Goal: Complete application form

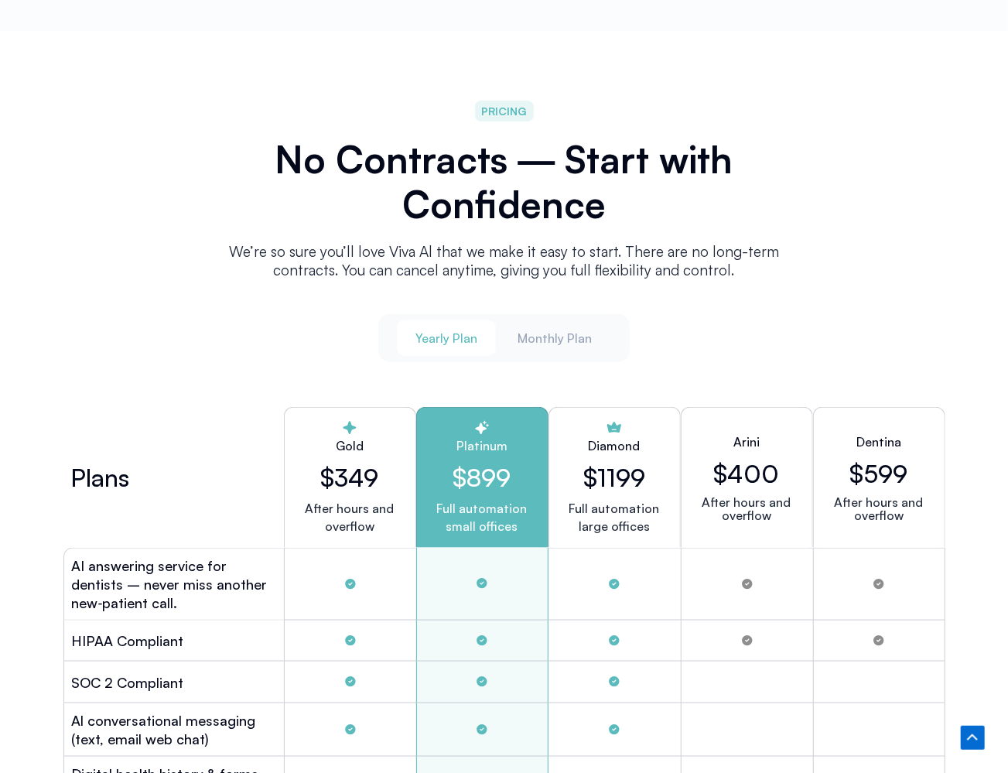
scroll to position [3648, 0]
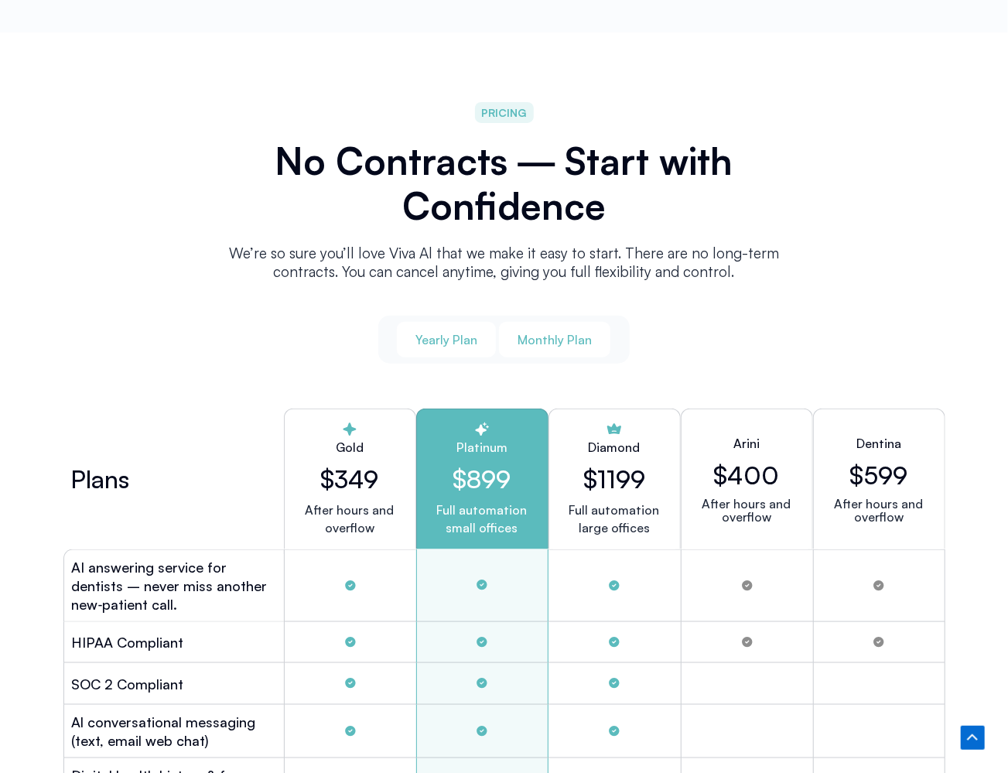
click at [544, 335] on span "Monthly Plan" at bounding box center [555, 339] width 74 height 17
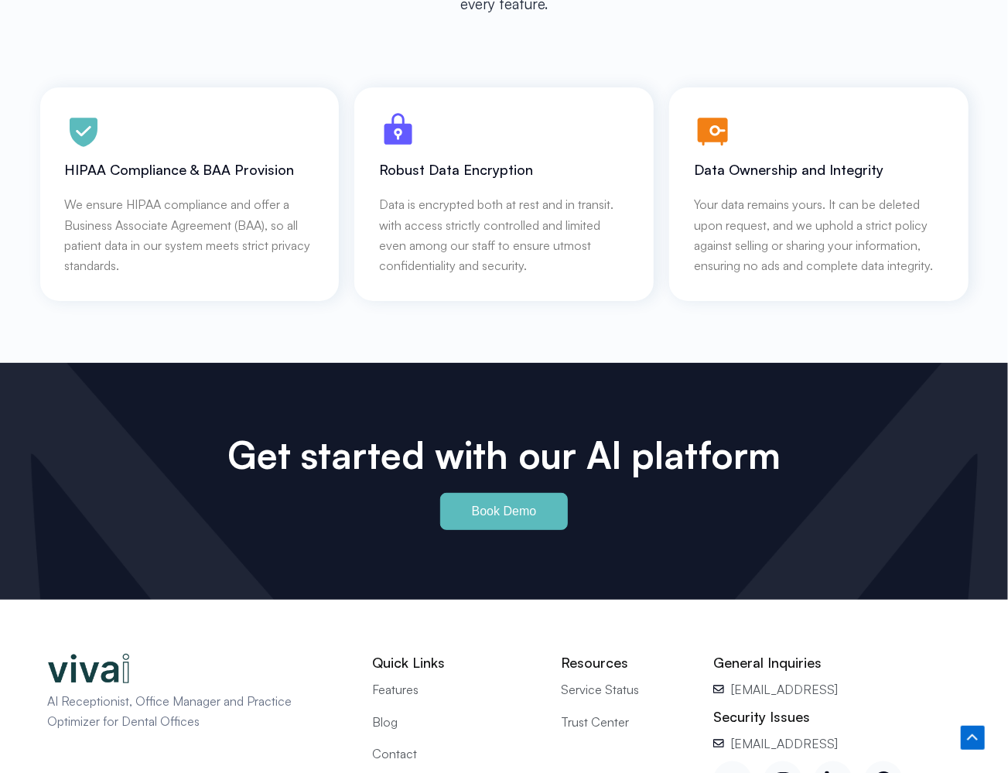
scroll to position [6721, 0]
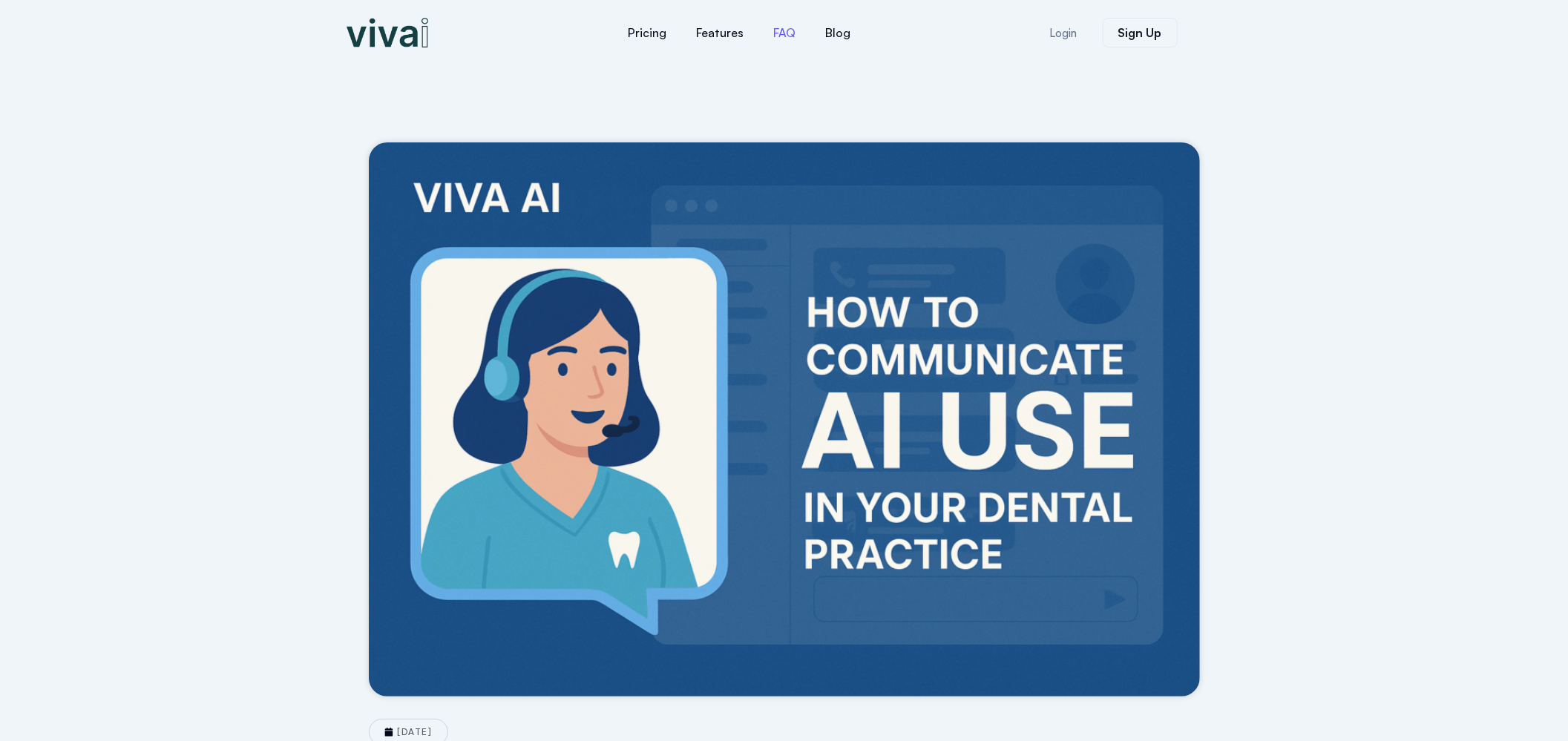
click at [786, 34] on link "FAQ" at bounding box center [785, 32] width 52 height 35
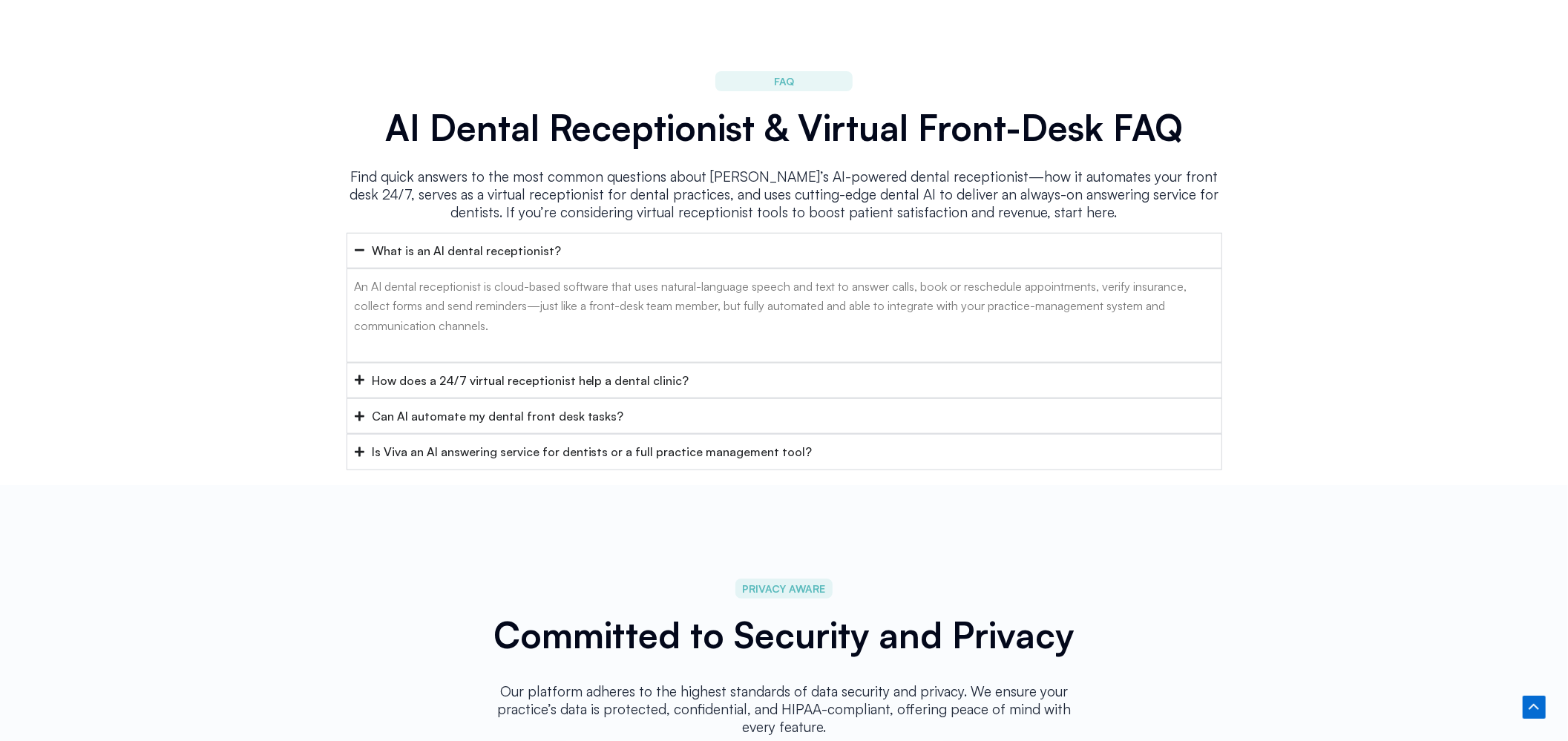
scroll to position [5926, 0]
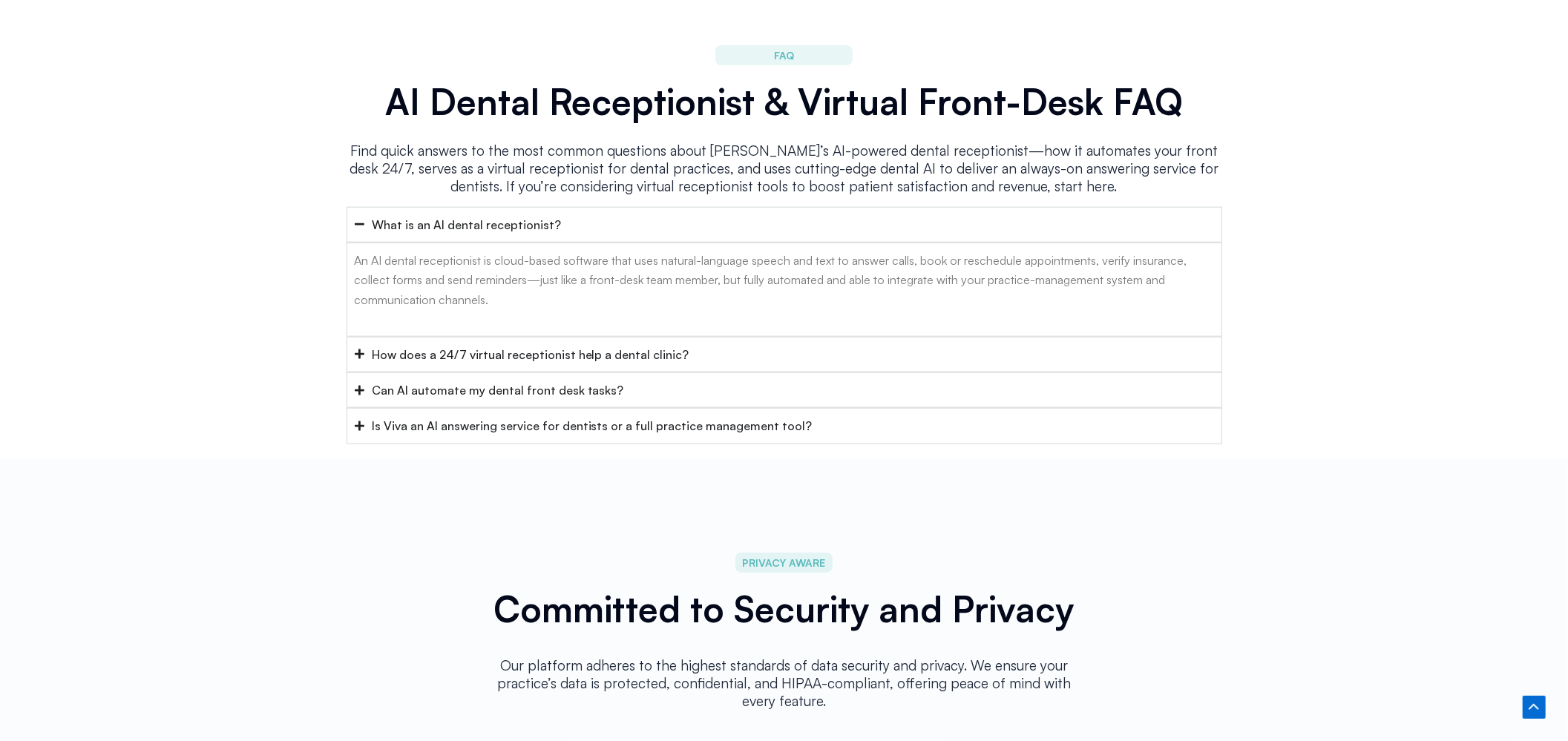
click at [360, 385] on icon "Accordion. Open links with Enter or Space, close with Escape, and navigate with…" at bounding box center [360, 390] width 10 height 10
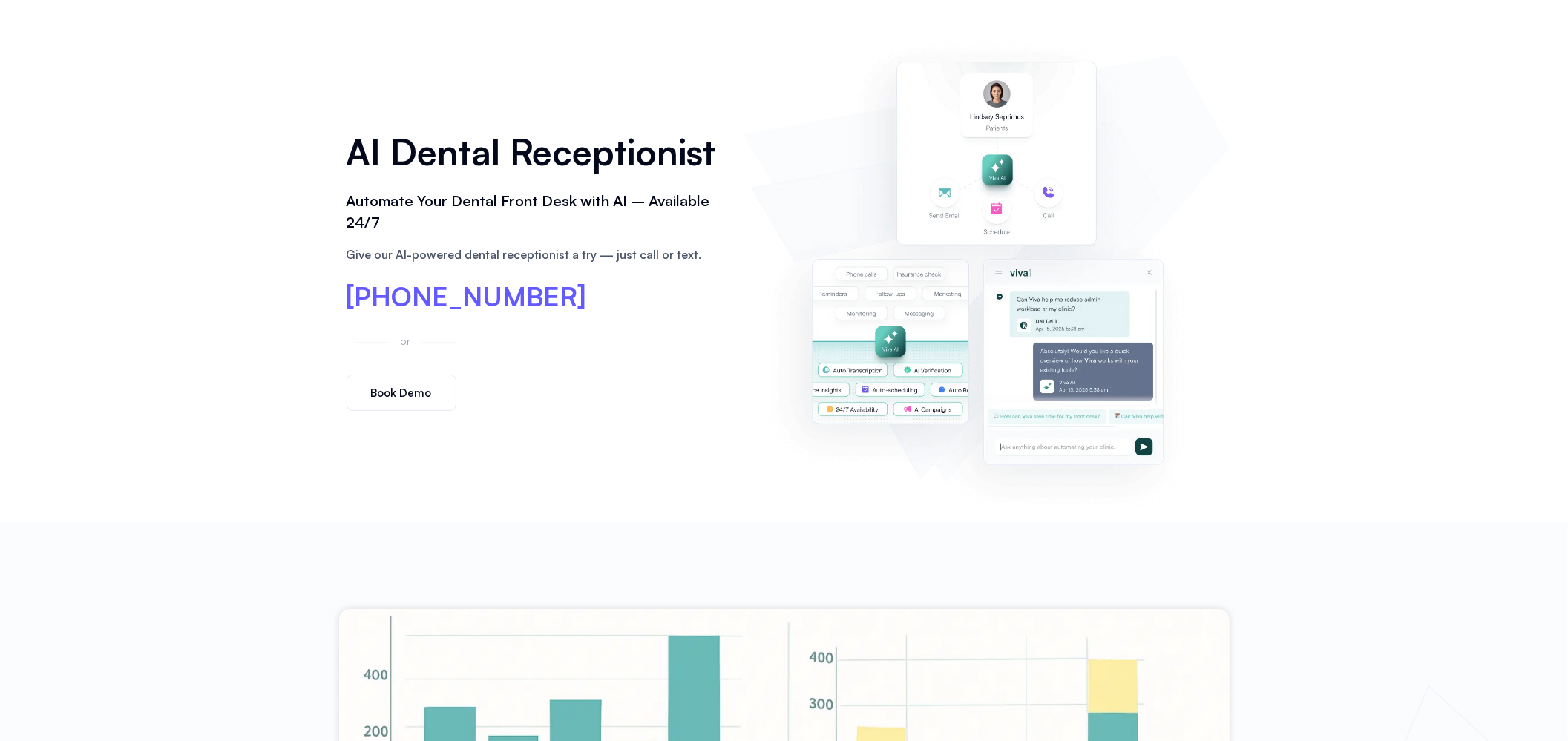
scroll to position [0, 0]
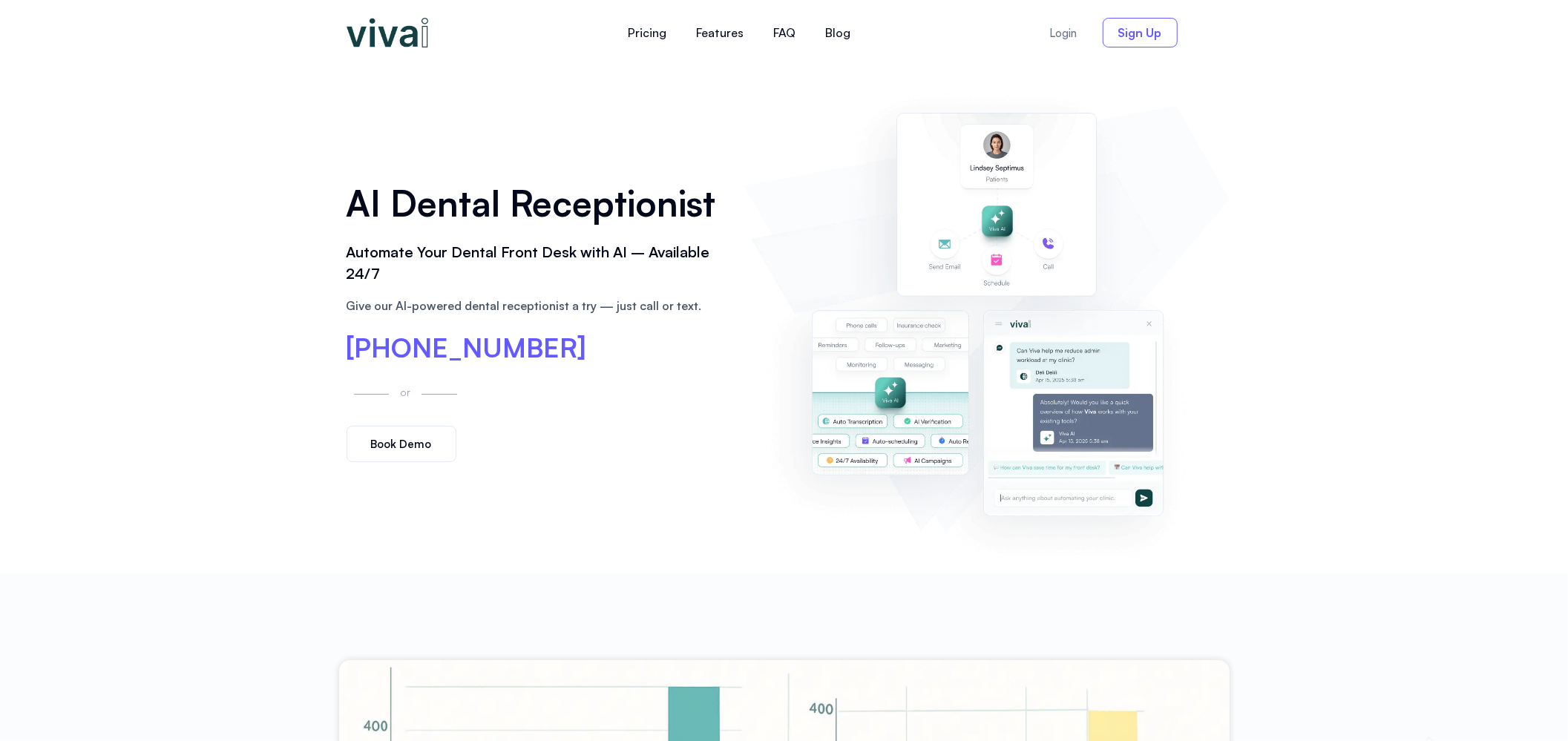
click at [1143, 28] on span "Sign Up" at bounding box center [1140, 33] width 44 height 12
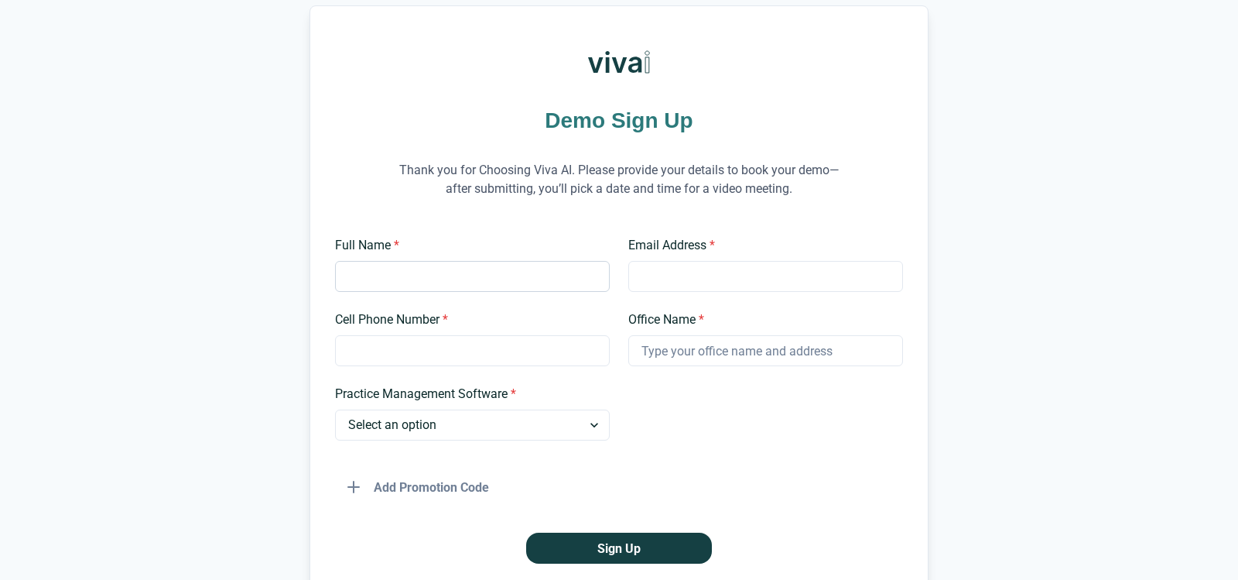
scroll to position [70, 0]
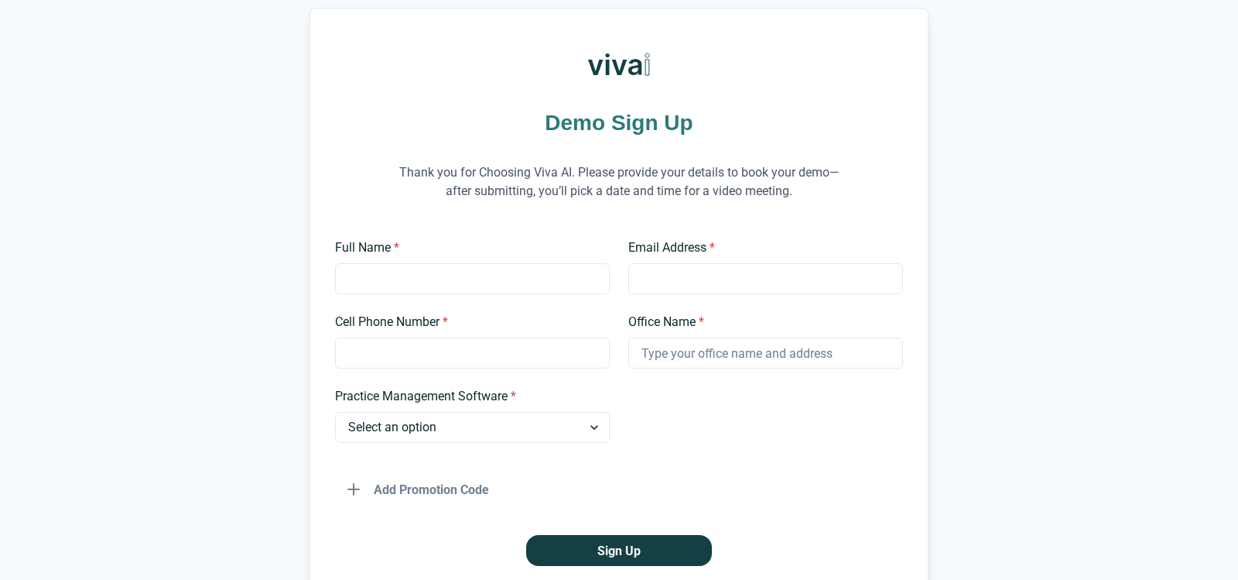
click at [464, 257] on label "Full Name *" at bounding box center [467, 247] width 265 height 19
click at [464, 270] on input "Full Name *" at bounding box center [472, 278] width 275 height 31
type input "Steve"
type input "Steve@ringIQ.ai"
click at [436, 294] on input "Steve" at bounding box center [472, 278] width 275 height 31
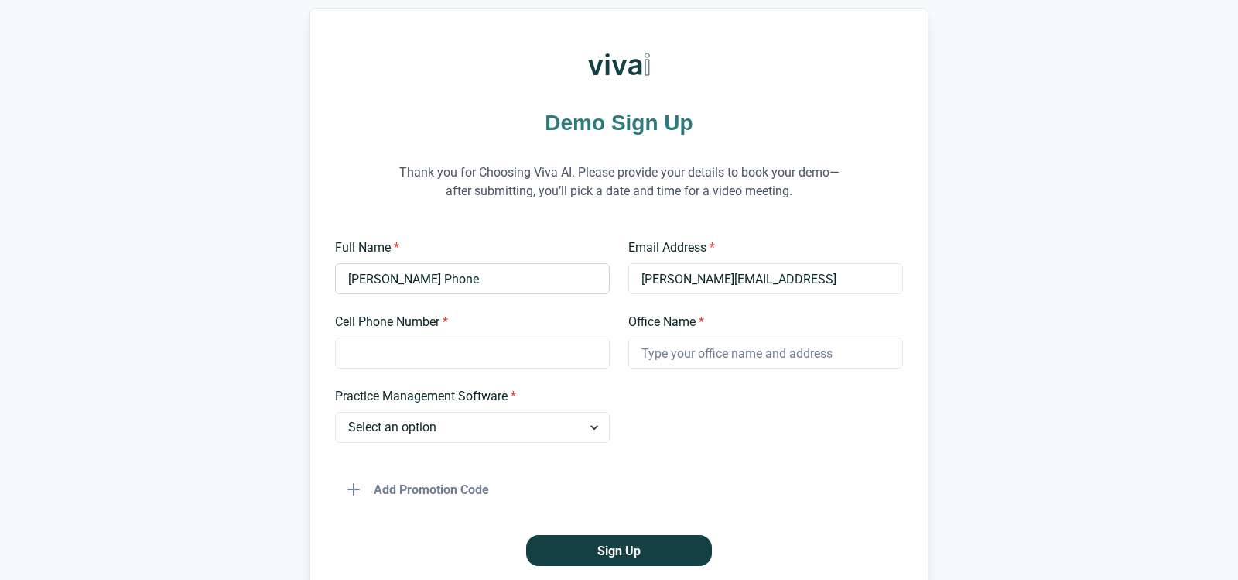
type input "Steve Phone"
type input "832 661-4760"
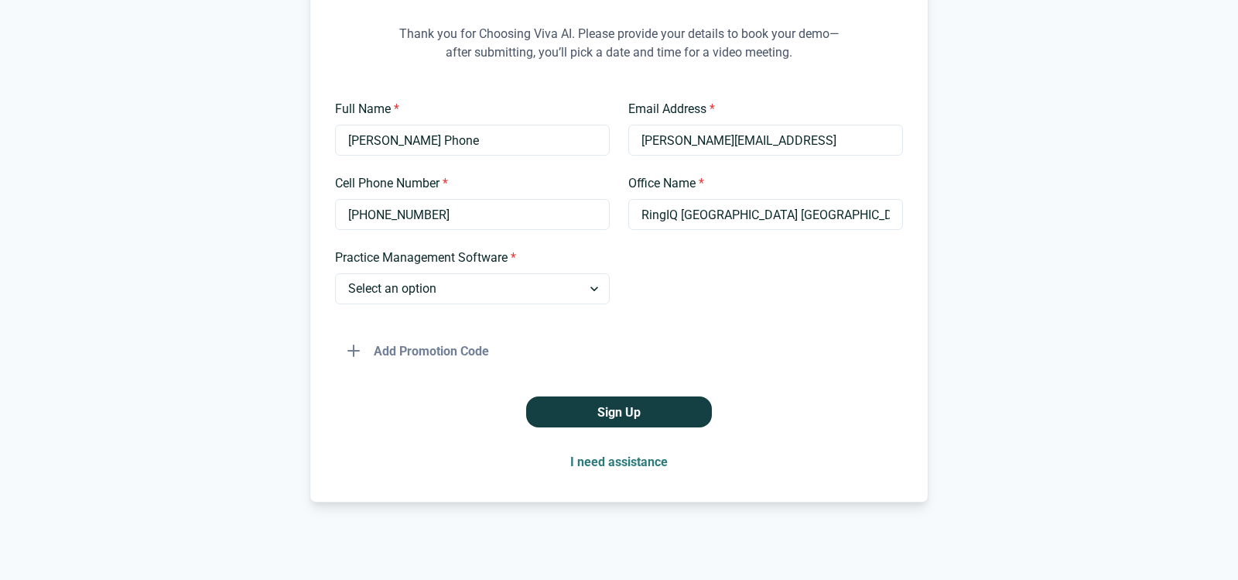
scroll to position [275, 0]
type input "RingIQ Houston TX"
click at [584, 273] on select "Select an option Dentrix Open Dental EagleSoft Denticon Other" at bounding box center [472, 288] width 275 height 31
select select "Other"
click at [335, 273] on select "Select an option Dentrix Open Dental EagleSoft Denticon Other" at bounding box center [472, 288] width 275 height 31
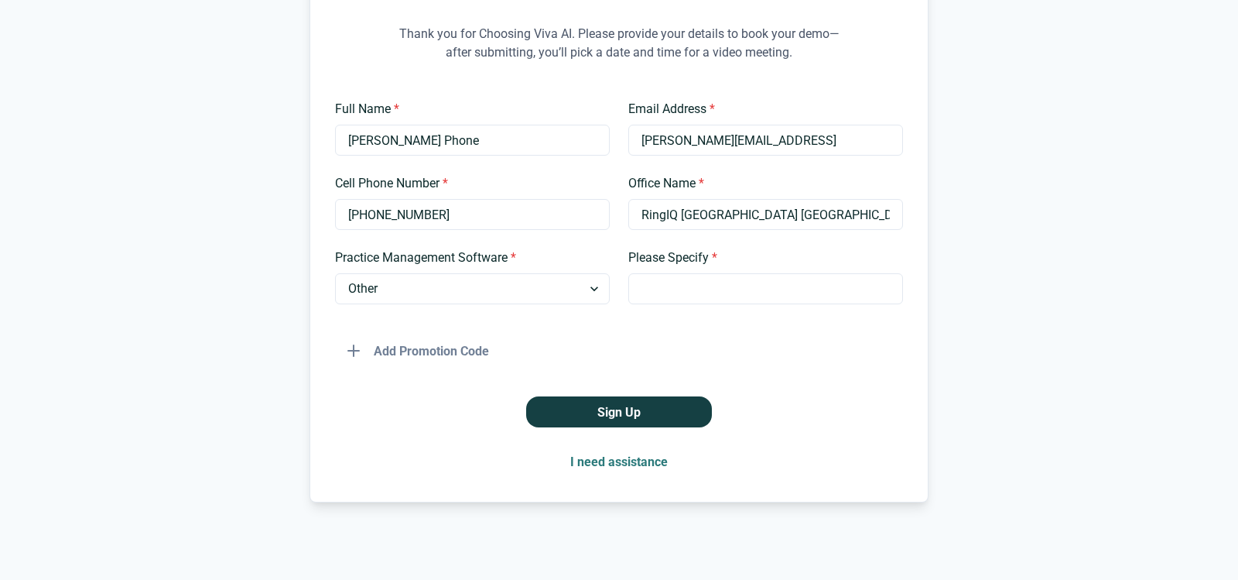
drag, startPoint x: 535, startPoint y: 336, endPoint x: 578, endPoint y: 368, distance: 53.7
click at [536, 337] on div "Add Promotion Code" at bounding box center [619, 344] width 568 height 43
click at [477, 335] on button "Add Promotion Code" at bounding box center [418, 350] width 166 height 31
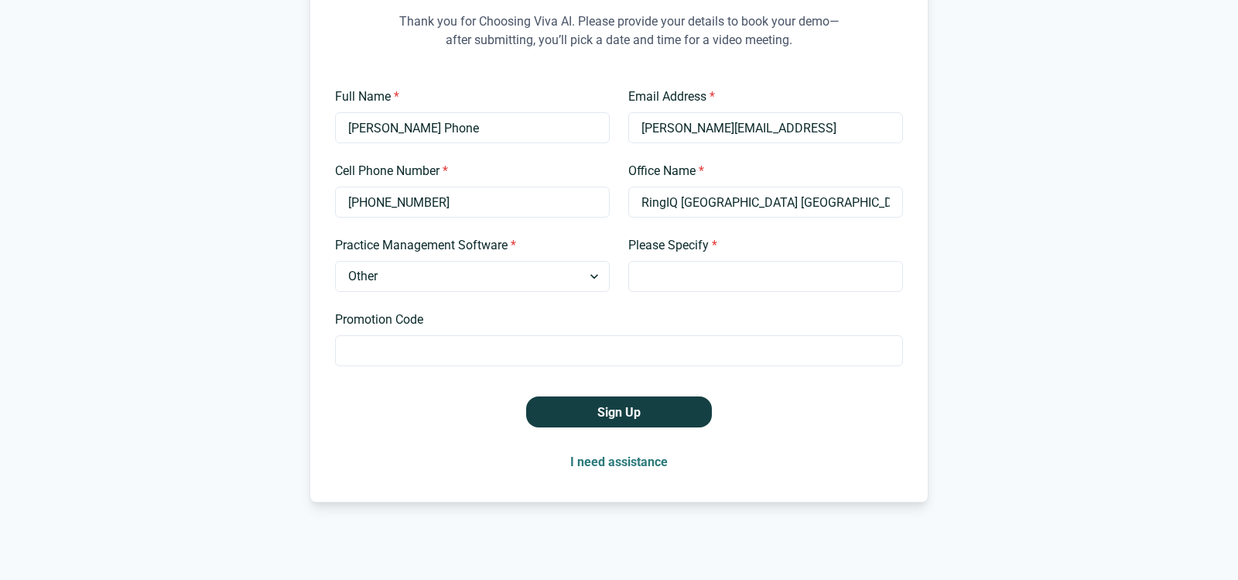
click at [454, 327] on div "Promotion Code" at bounding box center [619, 338] width 568 height 56
click at [510, 310] on label "Promotion Code" at bounding box center [614, 319] width 559 height 19
click at [510, 335] on input "Promotion Code" at bounding box center [619, 350] width 568 height 31
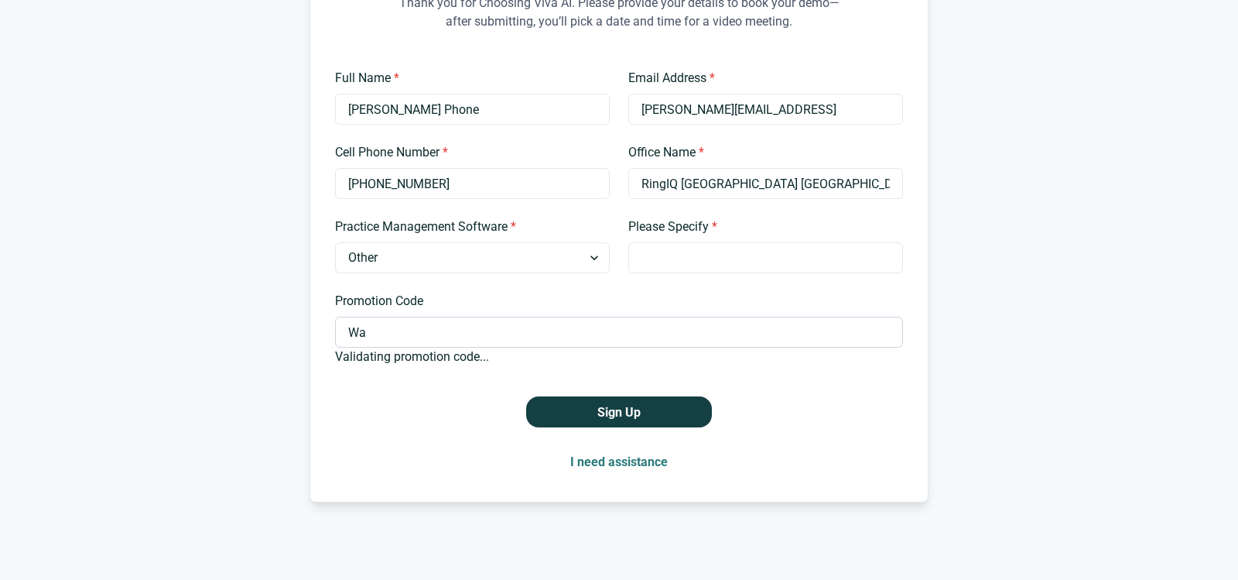
type input "W"
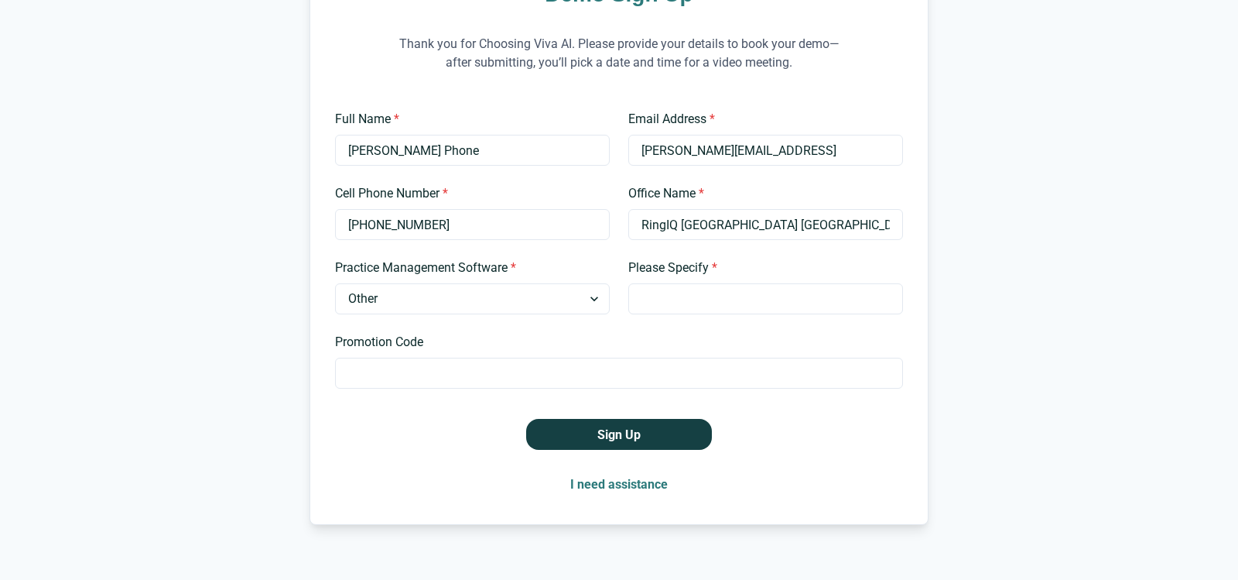
scroll to position [173, 0]
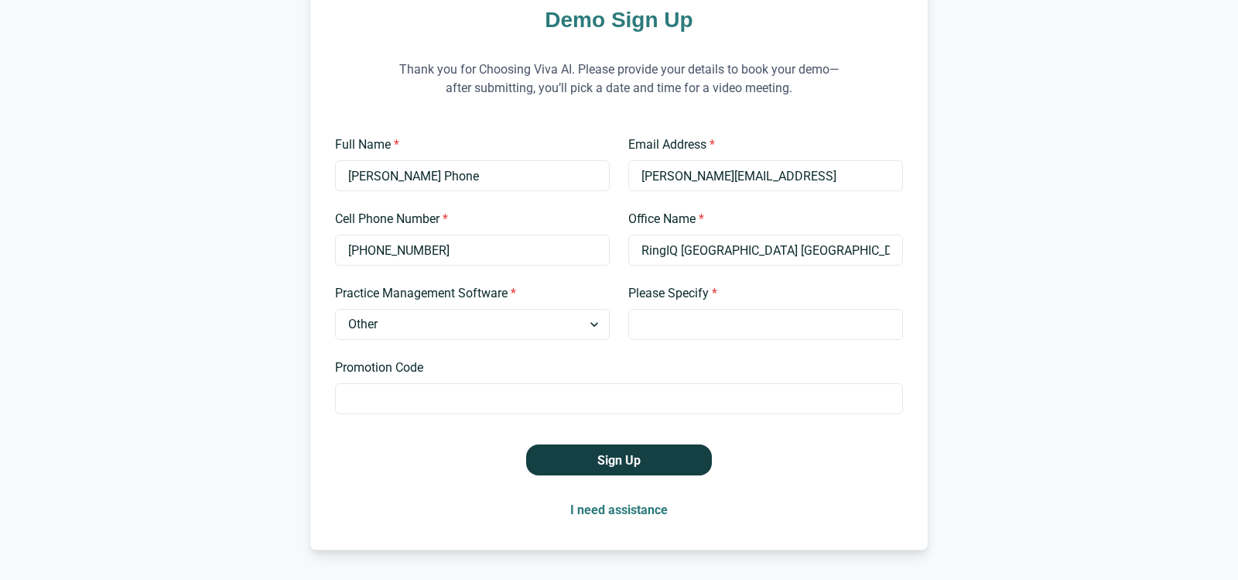
click at [698, 303] on label "Please Specify *" at bounding box center [760, 293] width 265 height 19
click at [698, 337] on input "Please Specify *" at bounding box center [765, 324] width 275 height 31
type input "CrystalPM"
click at [657, 475] on button "Sign Up" at bounding box center [619, 459] width 186 height 31
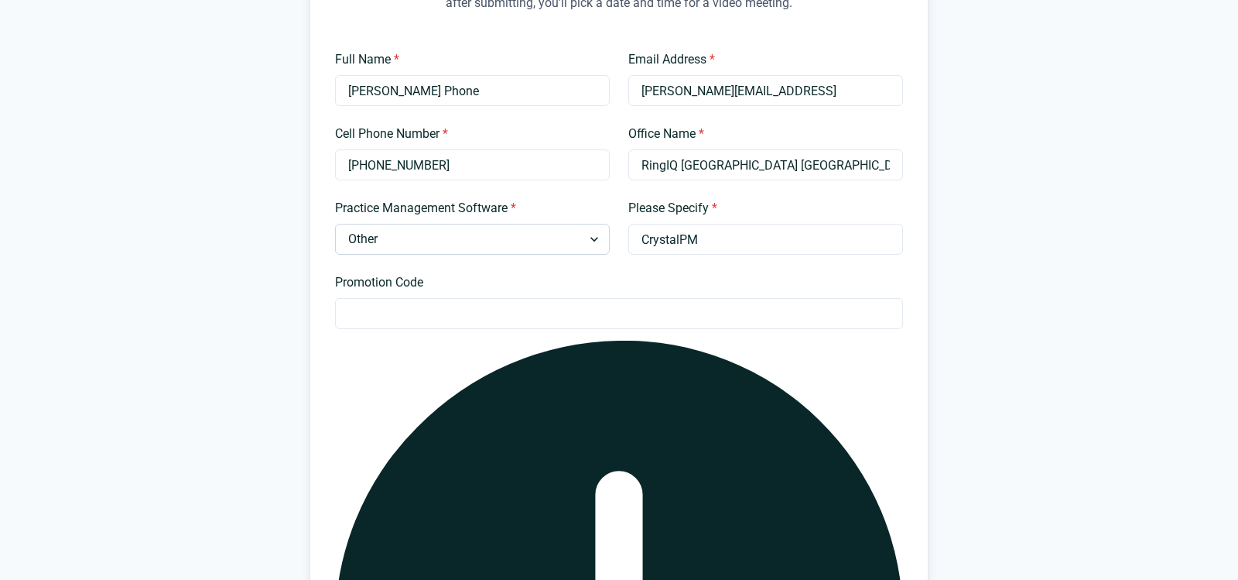
scroll to position [250, 0]
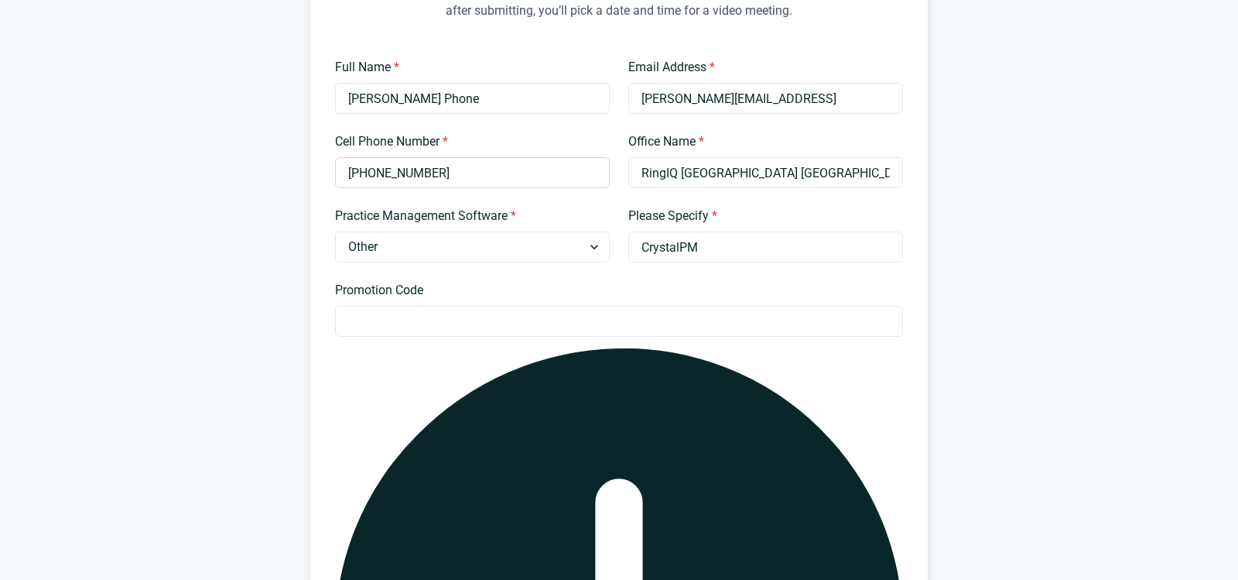
click at [372, 188] on input "832 661-4760" at bounding box center [472, 172] width 275 height 31
type input "8326614760"
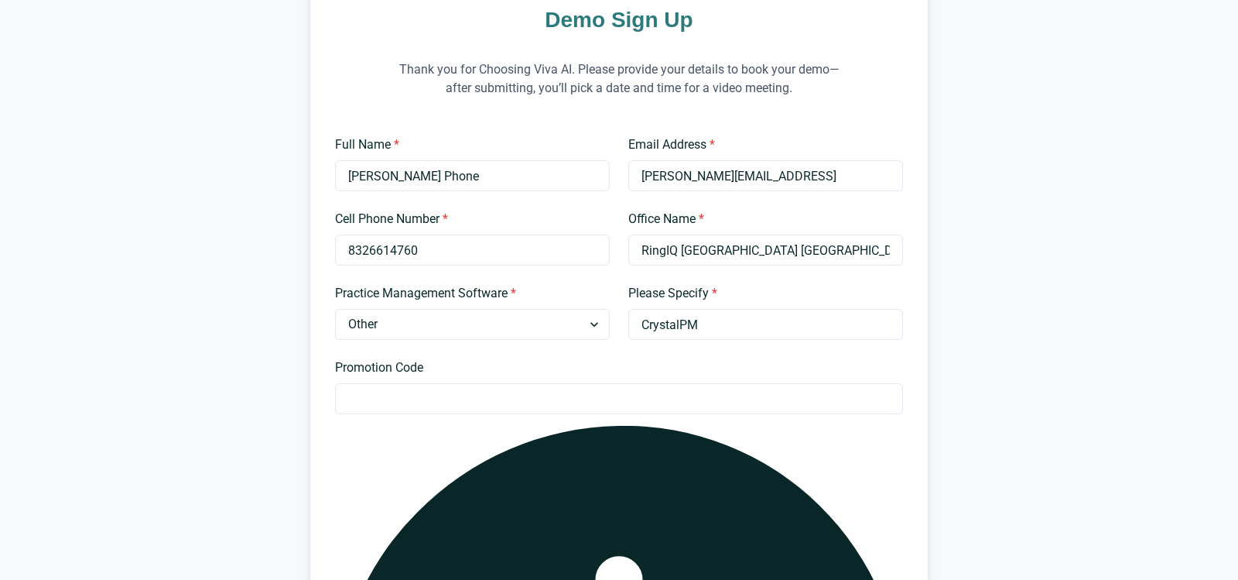
scroll to position [121, 0]
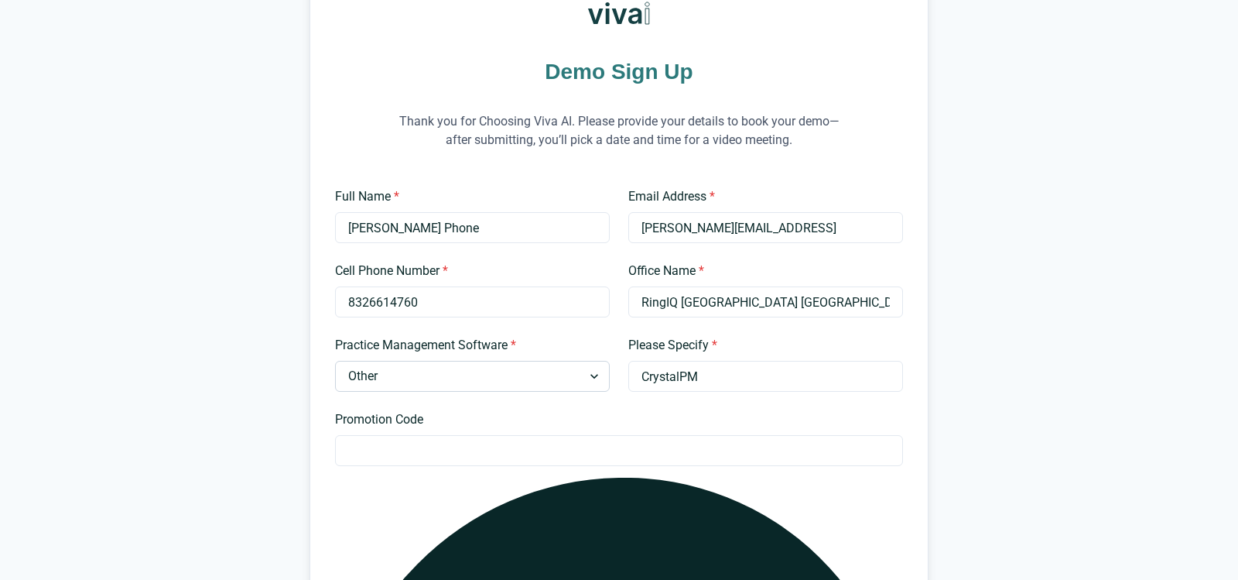
click at [589, 392] on select "Select an option Dentrix Open Dental EagleSoft Denticon Other" at bounding box center [472, 376] width 275 height 31
click at [335, 392] on select "Select an option Dentrix Open Dental EagleSoft Denticon Other" at bounding box center [472, 376] width 275 height 31
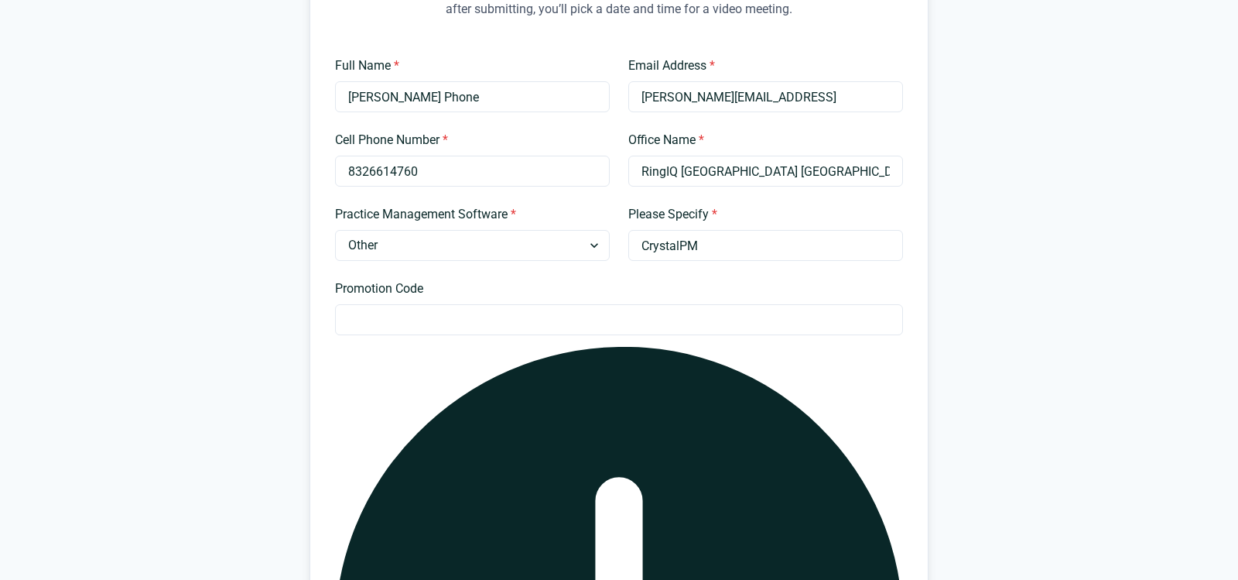
scroll to position [250, 0]
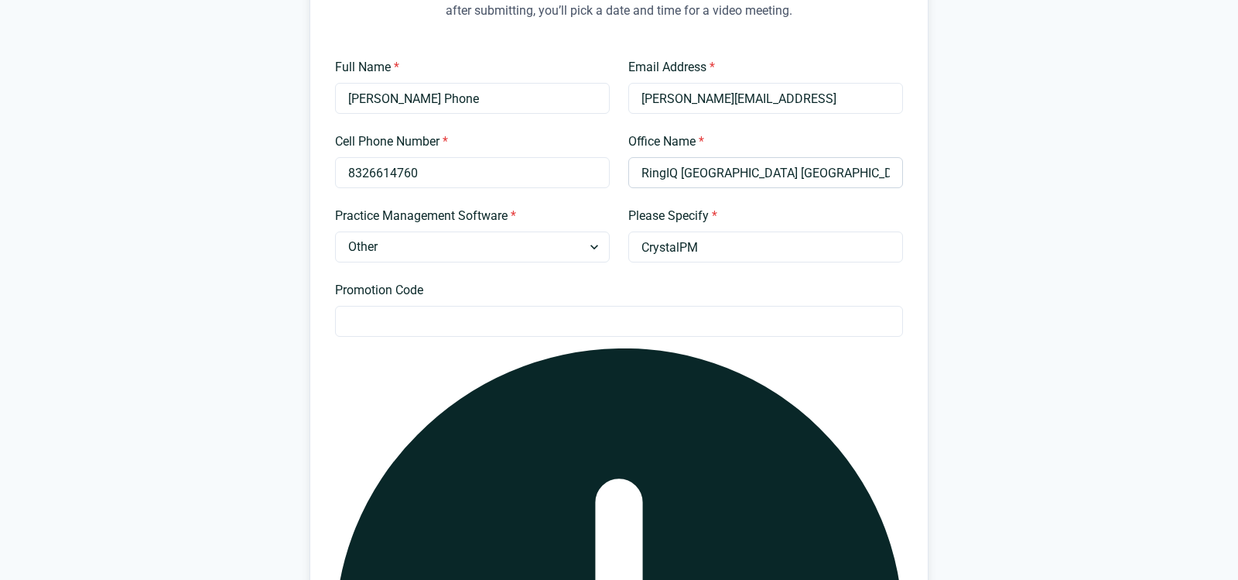
click at [776, 188] on input "RingIQ Houston TX" at bounding box center [765, 172] width 275 height 31
click at [522, 188] on input "8326614760" at bounding box center [472, 172] width 275 height 31
click at [775, 114] on input "Steve@ringIQ.ai" at bounding box center [765, 98] width 275 height 31
drag, startPoint x: 437, startPoint y: 123, endPoint x: 388, endPoint y: 121, distance: 48.8
click at [388, 114] on input "Steve Phone" at bounding box center [472, 98] width 275 height 31
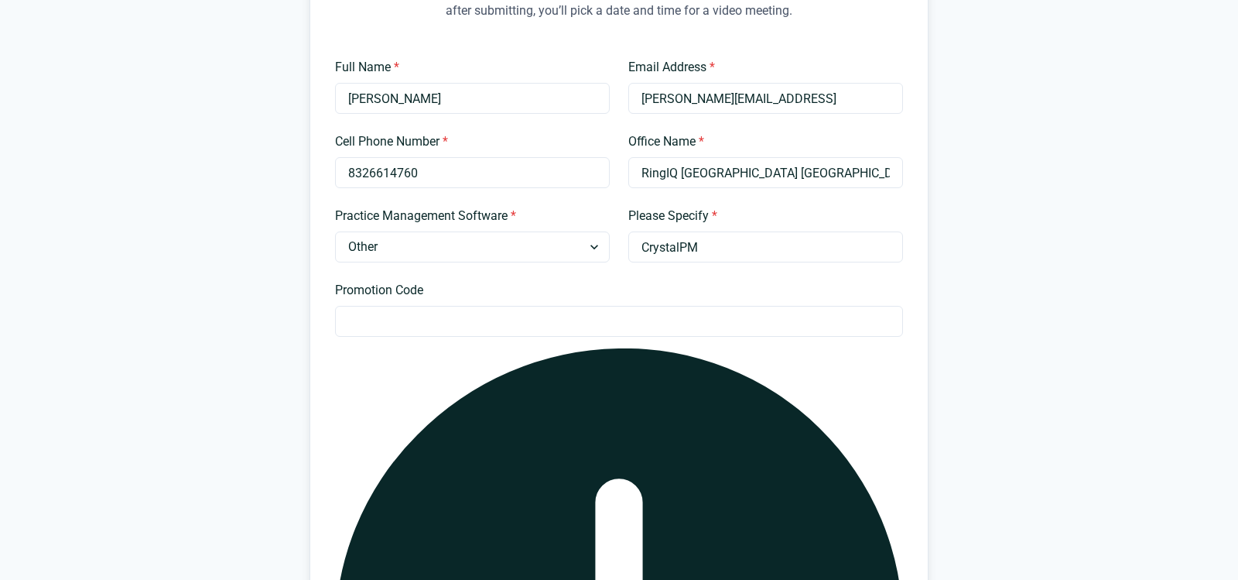
type input "Steve Poley"
click at [807, 151] on label "Office Name *" at bounding box center [760, 141] width 265 height 19
click at [807, 174] on input "RingIQ Houston TX" at bounding box center [765, 172] width 275 height 31
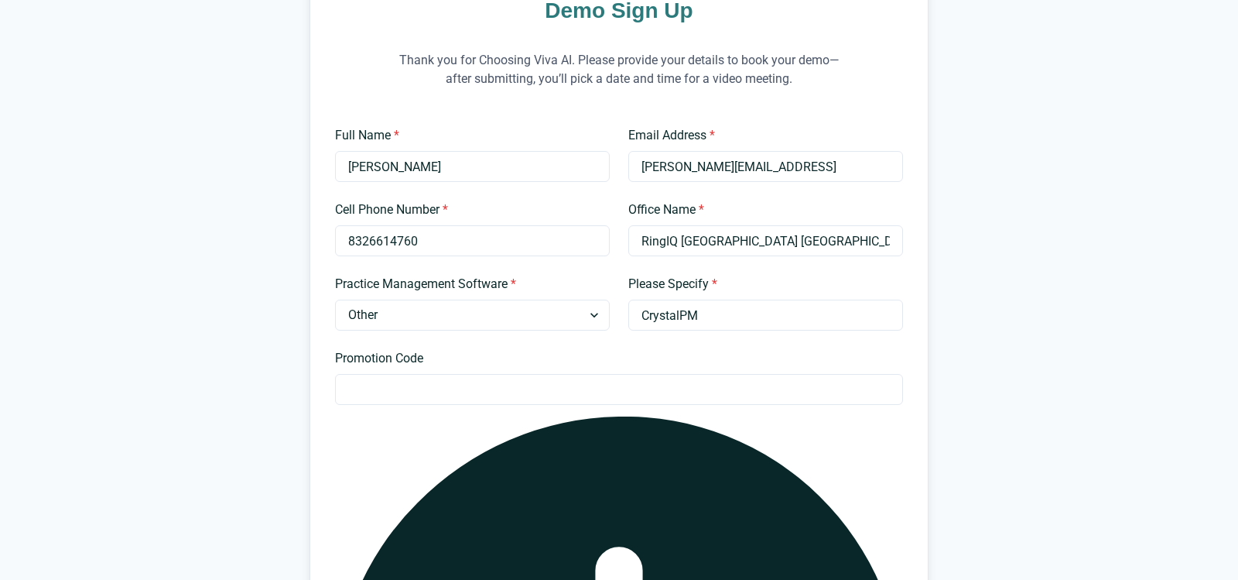
scroll to position [173, 0]
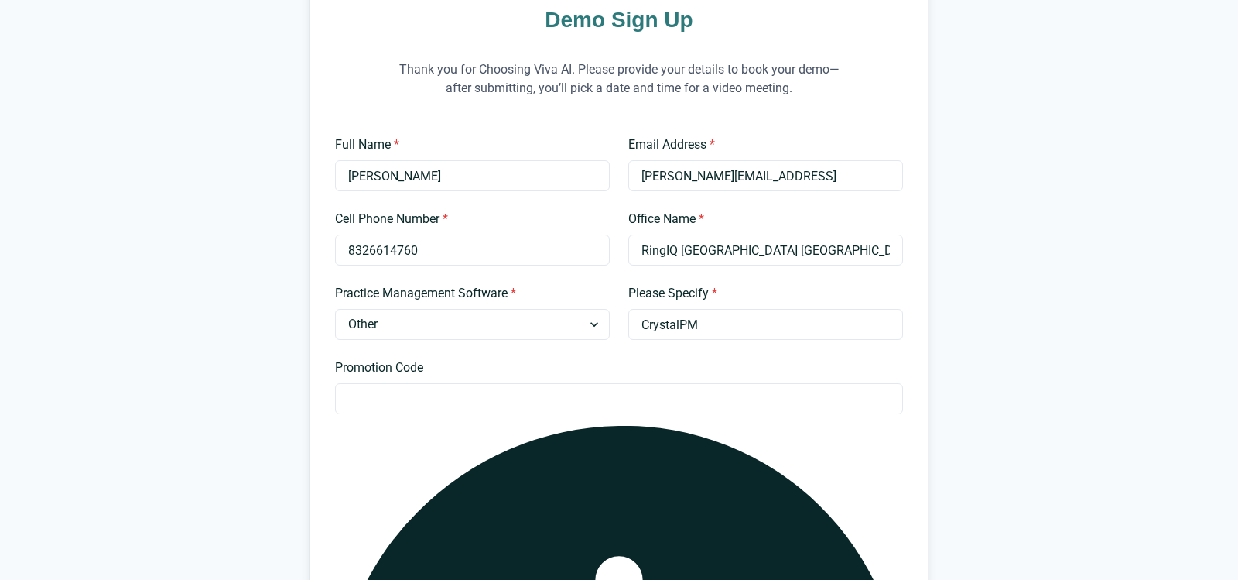
click at [502, 377] on label "Promotion Code" at bounding box center [614, 367] width 559 height 19
click at [502, 413] on input "Promotion Code" at bounding box center [619, 398] width 568 height 31
click at [504, 377] on label "Promotion Code" at bounding box center [614, 367] width 559 height 19
click at [504, 413] on input "Promotion Code" at bounding box center [619, 398] width 568 height 31
click at [818, 340] on input "CrystalPM" at bounding box center [765, 324] width 275 height 31
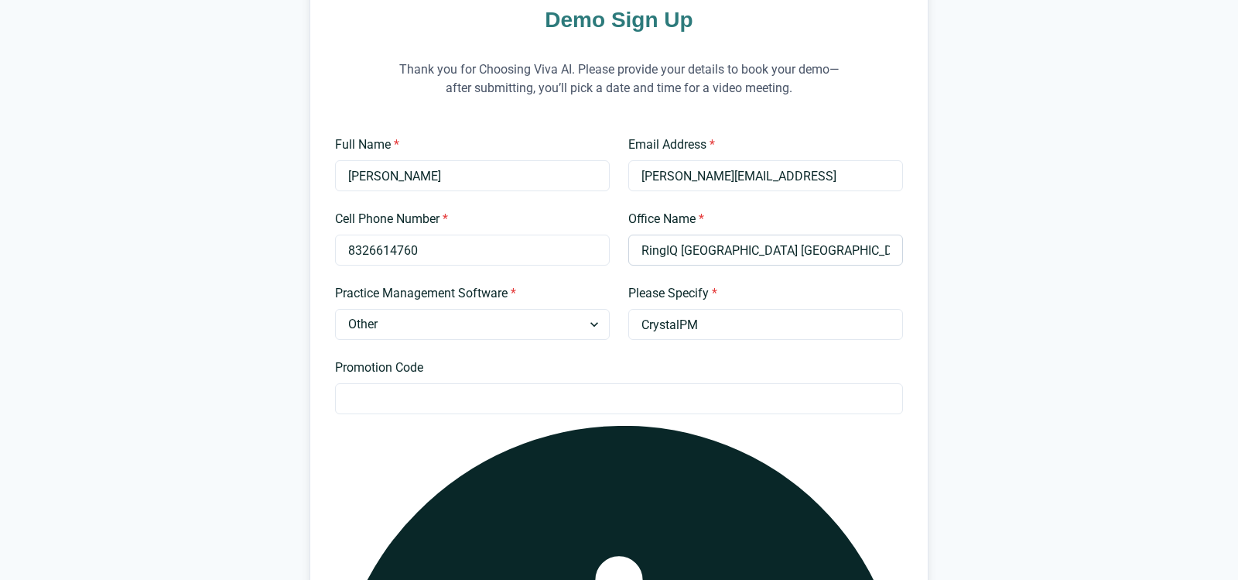
drag, startPoint x: 770, startPoint y: 277, endPoint x: 639, endPoint y: 286, distance: 131.1
click at [639, 265] on input "RingIQ Houston TX" at bounding box center [765, 249] width 275 height 31
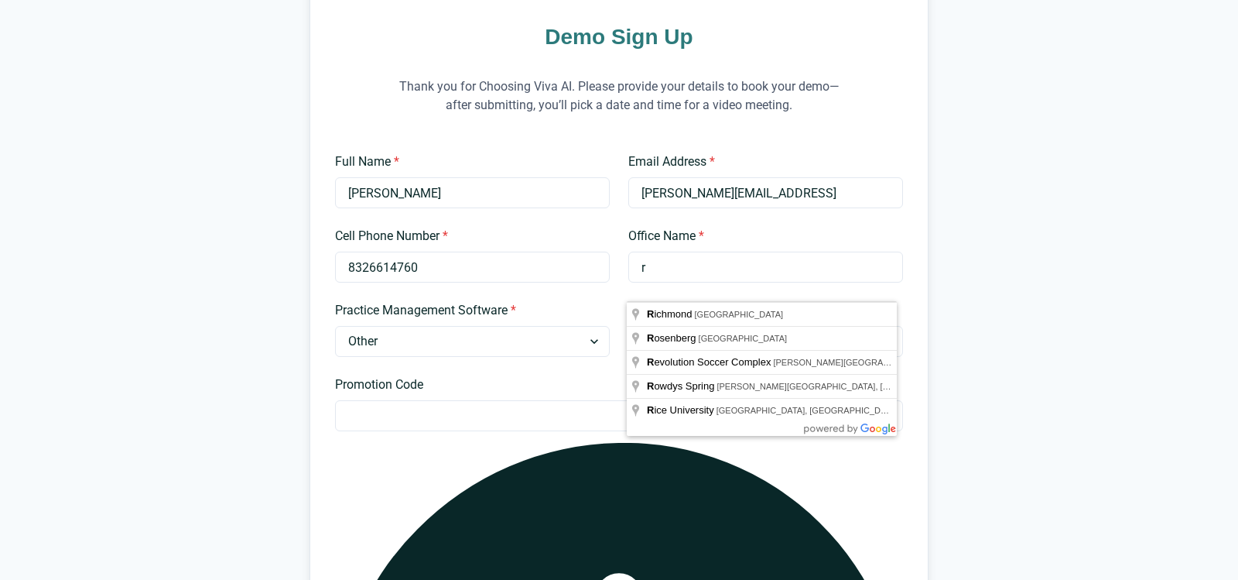
scroll to position [147, 0]
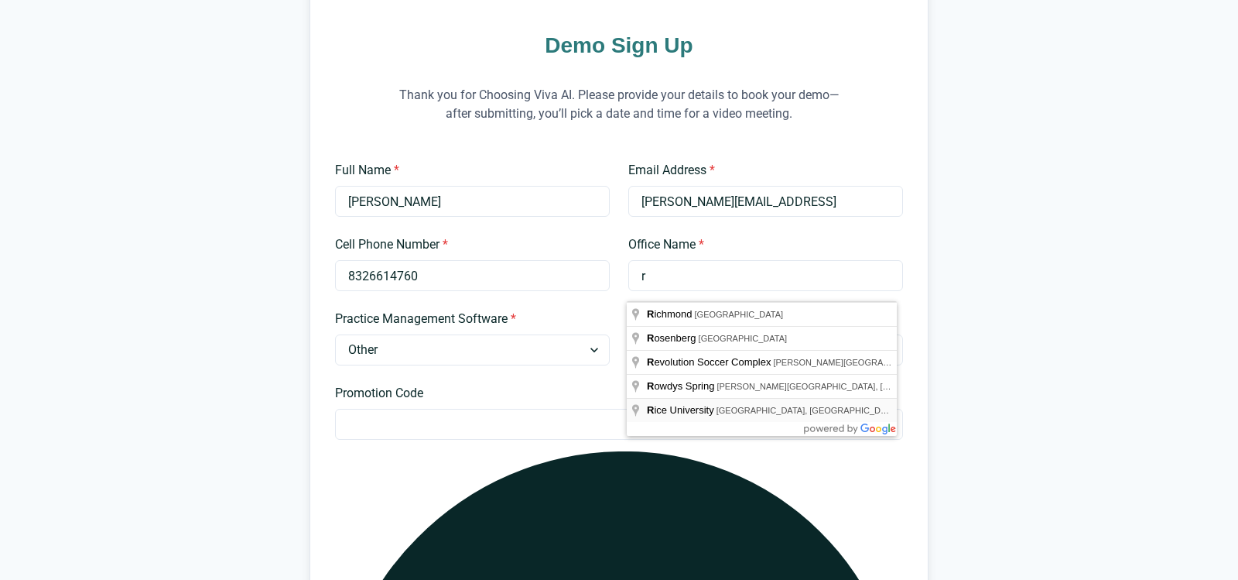
type input "r"
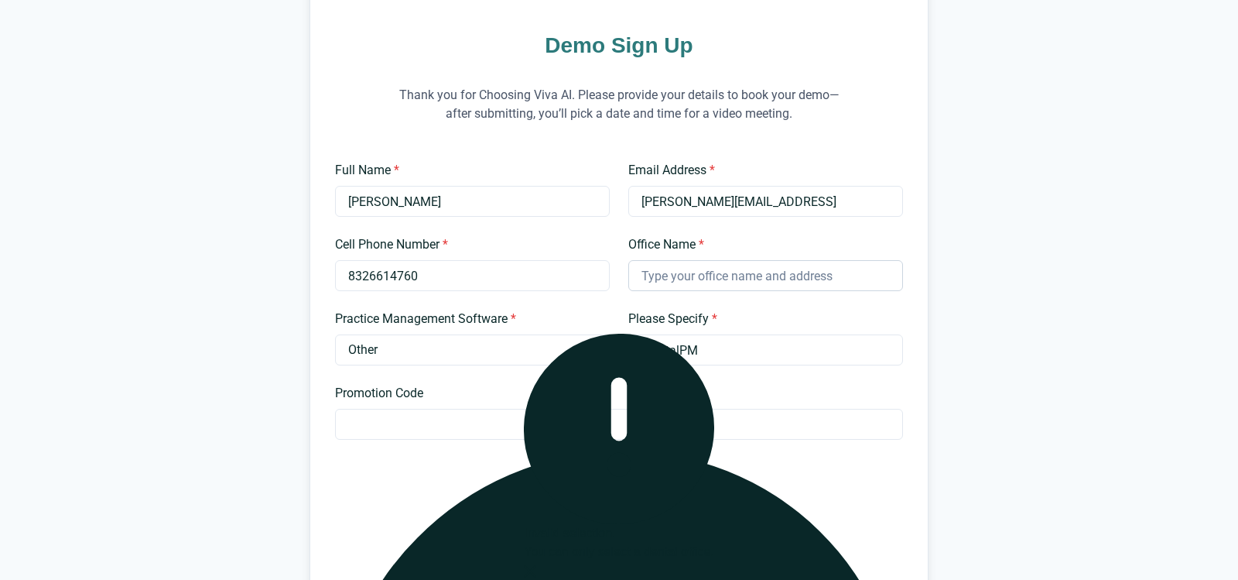
click at [823, 291] on input "Office Name *" at bounding box center [765, 275] width 275 height 31
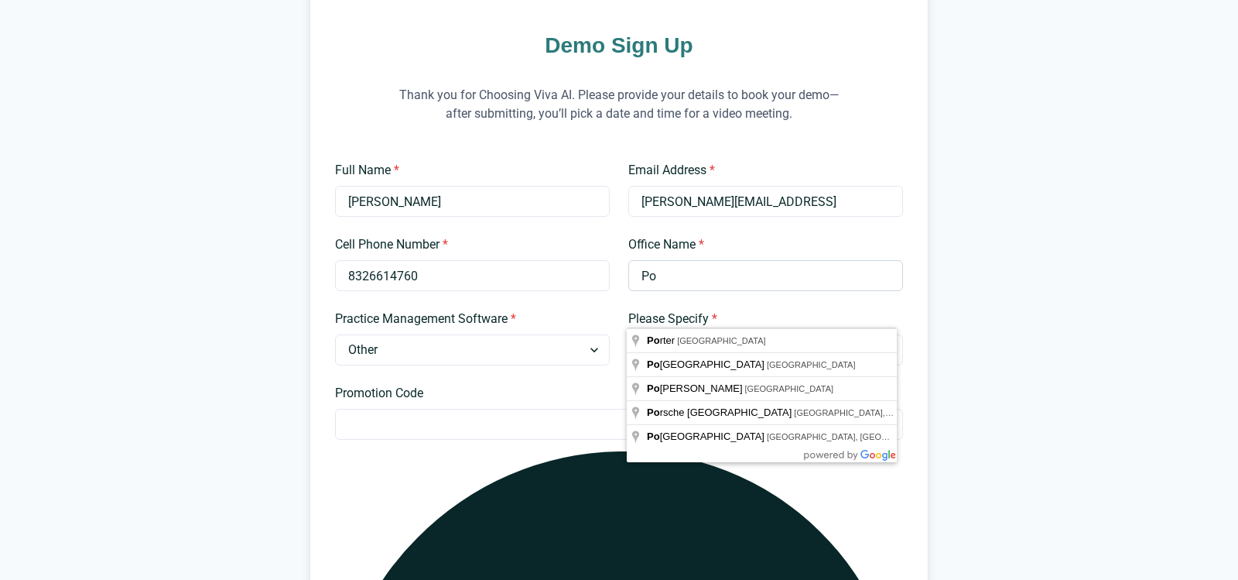
type input "P"
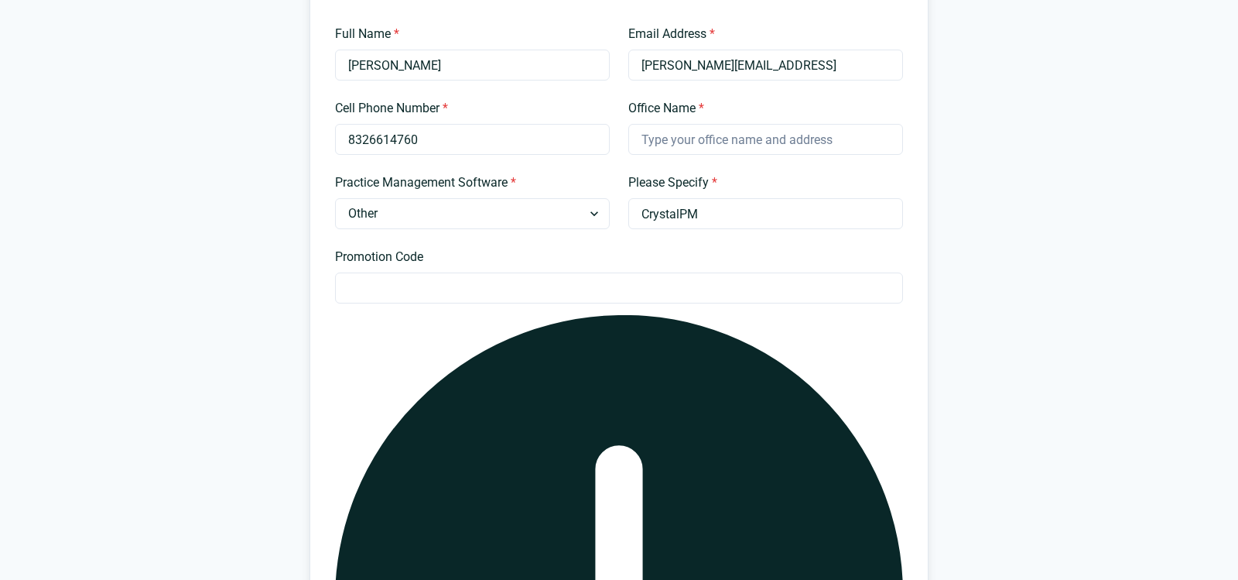
scroll to position [0, 0]
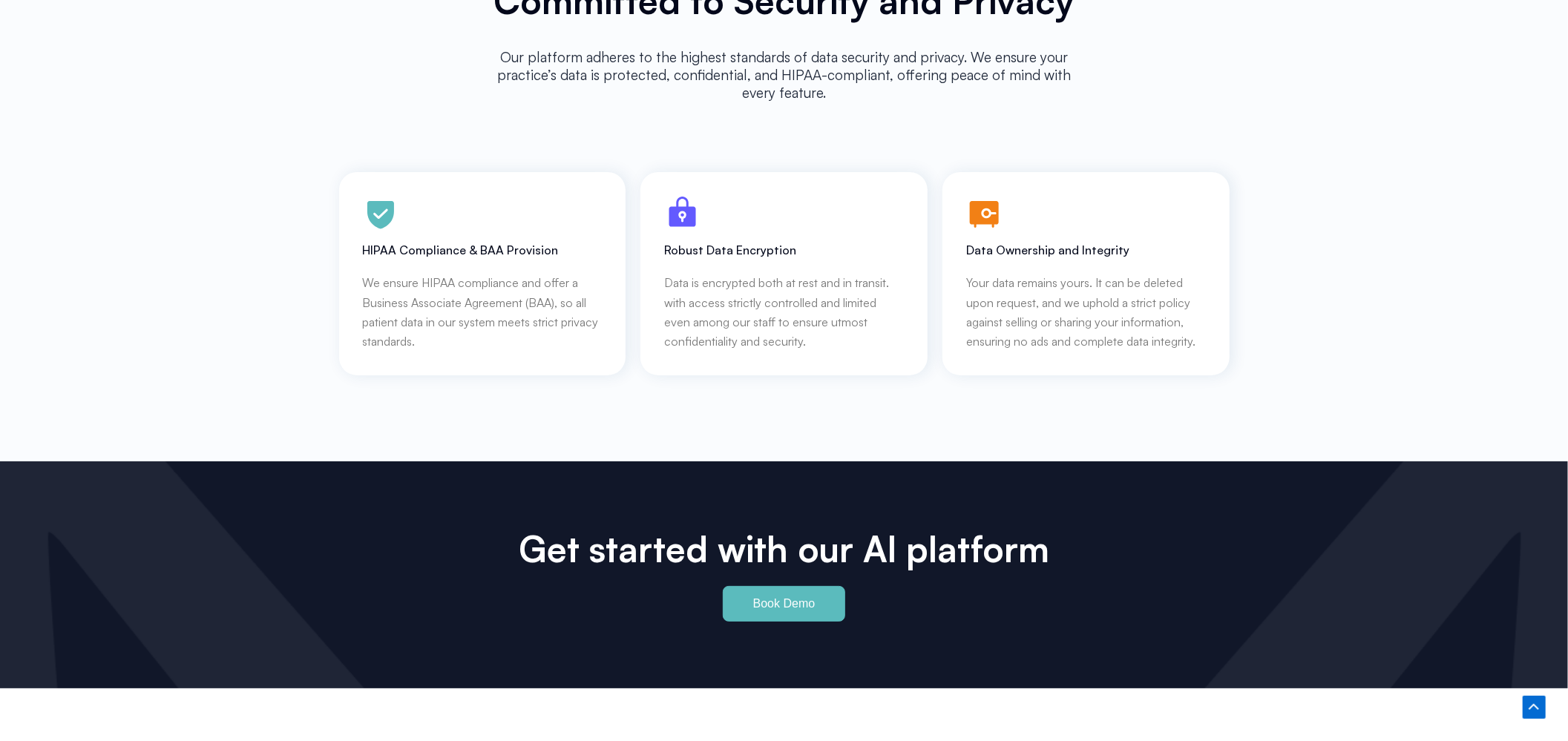
scroll to position [6860, 0]
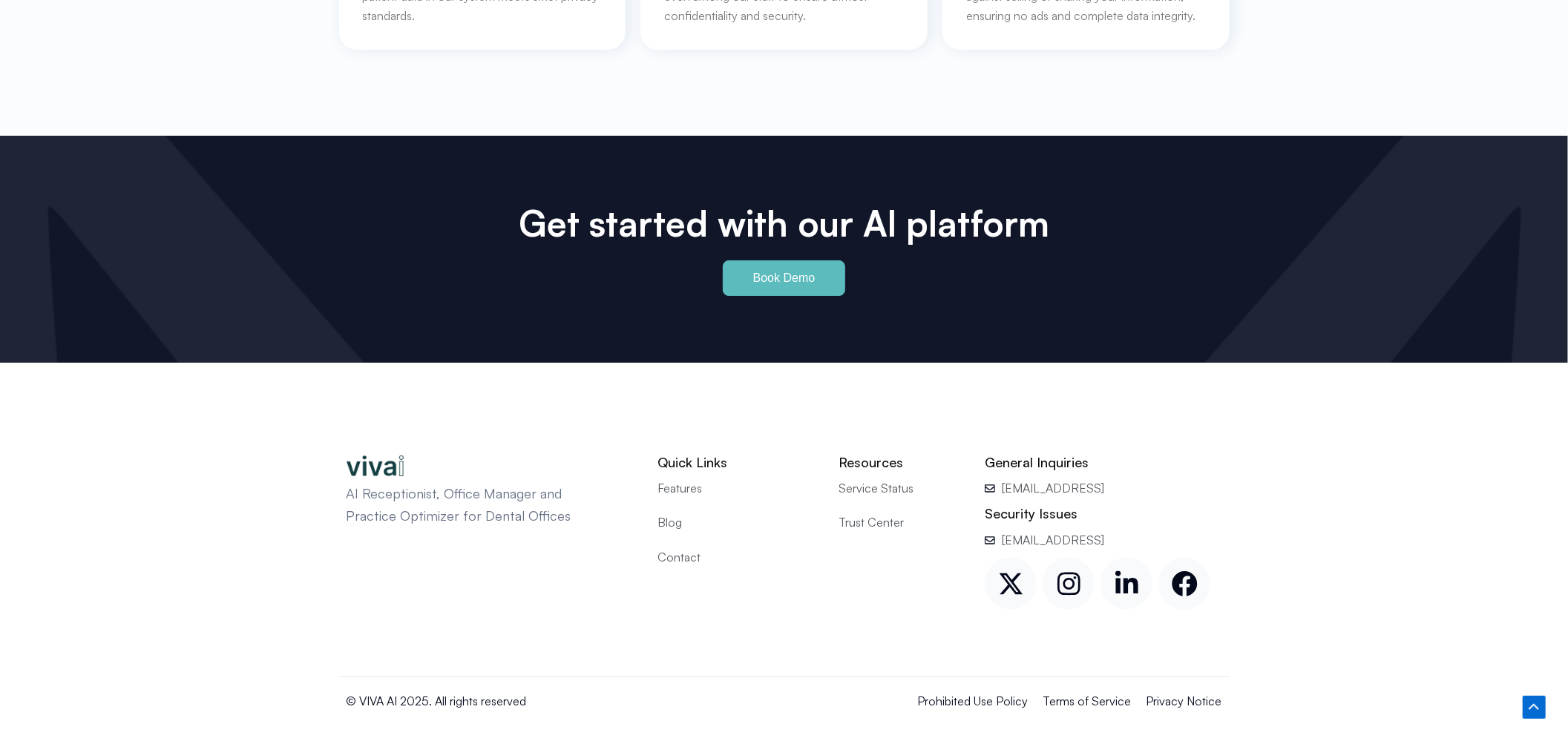
click at [679, 548] on span "Contact" at bounding box center [679, 558] width 43 height 19
click at [683, 548] on span "Contact" at bounding box center [679, 558] width 43 height 19
click at [1039, 531] on span "[EMAIL_ADDRESS]" at bounding box center [1051, 541] width 106 height 19
